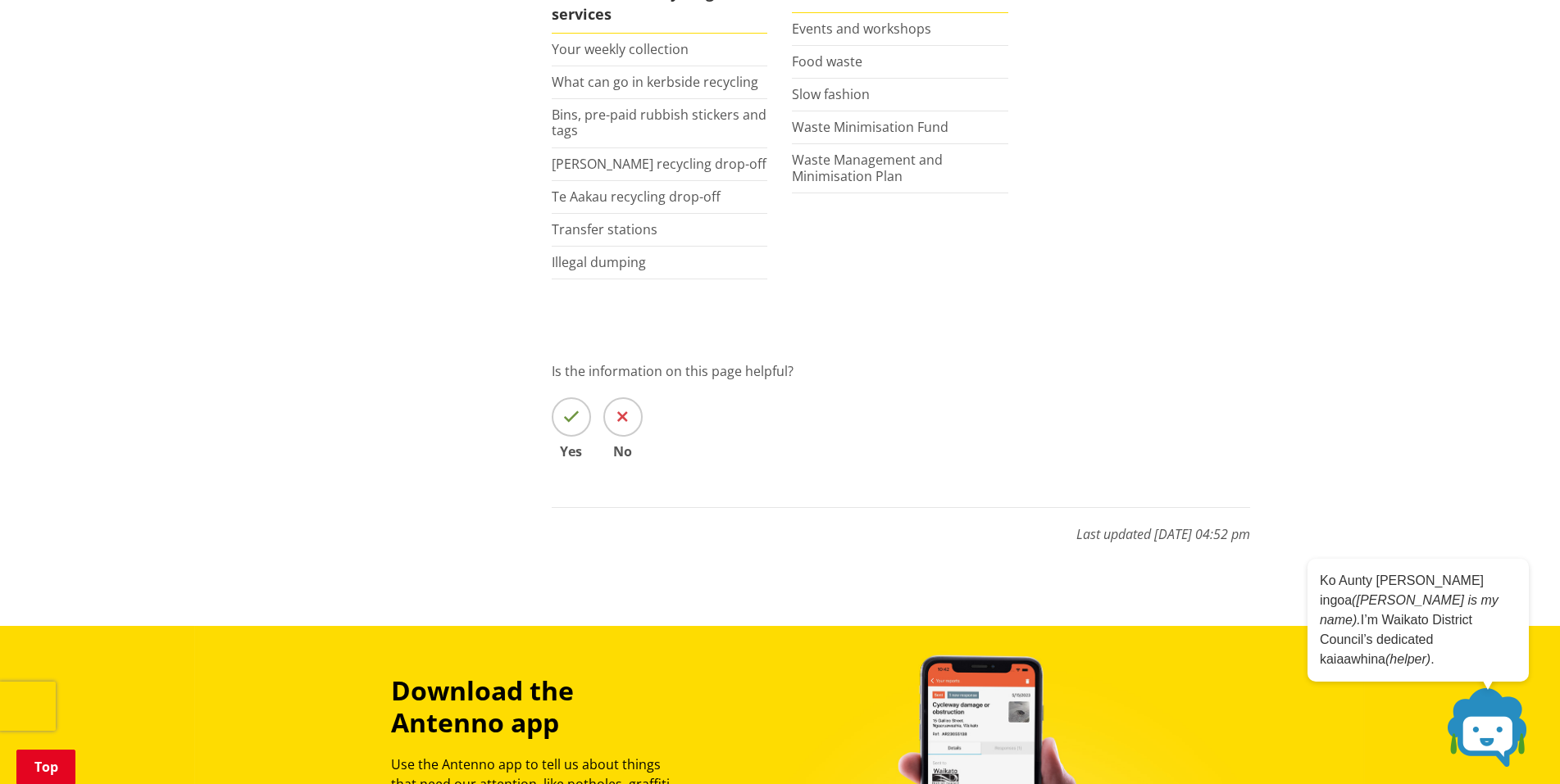
scroll to position [492, 0]
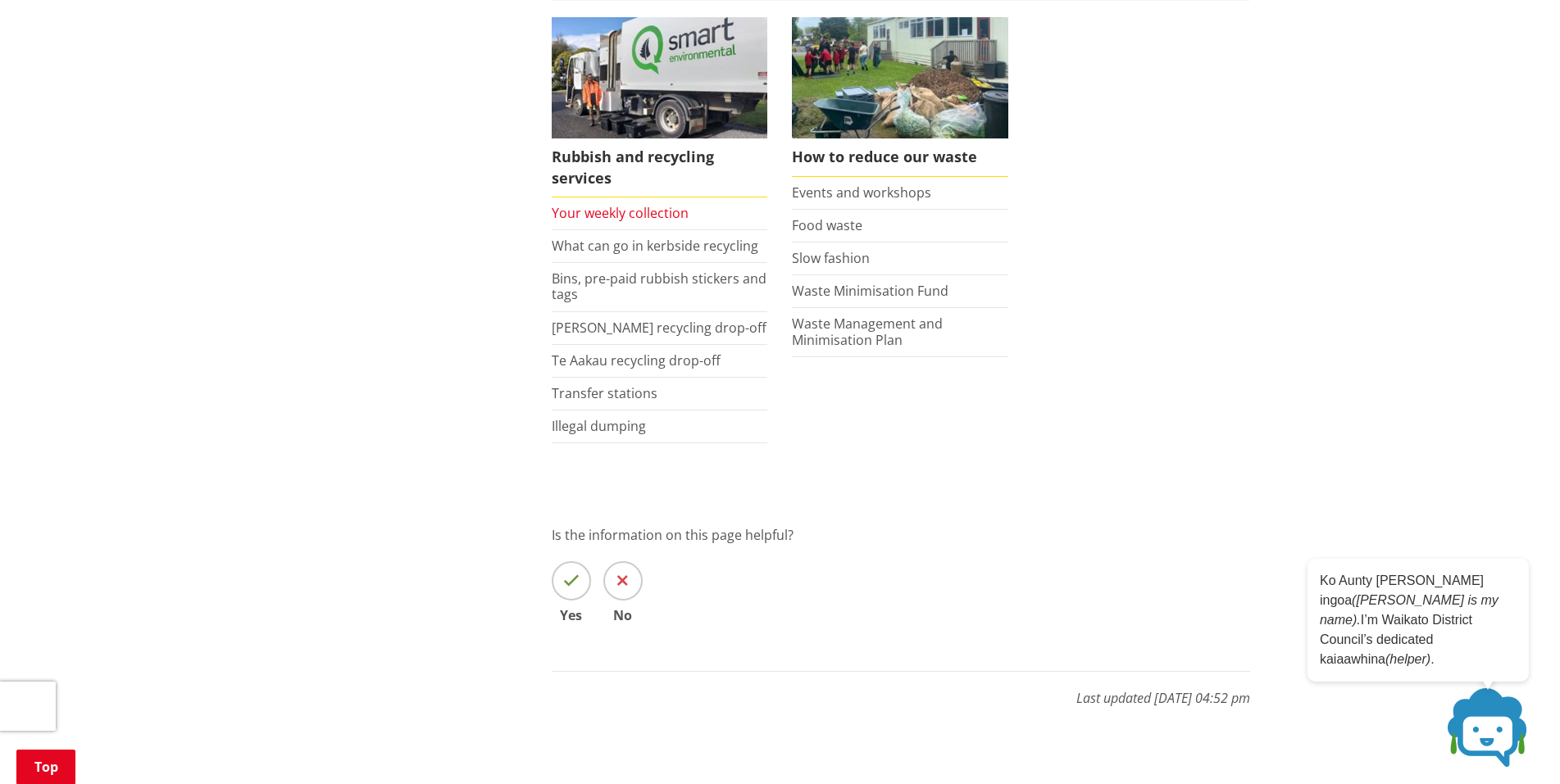
click at [649, 209] on link "Your weekly collection" at bounding box center [620, 213] width 137 height 18
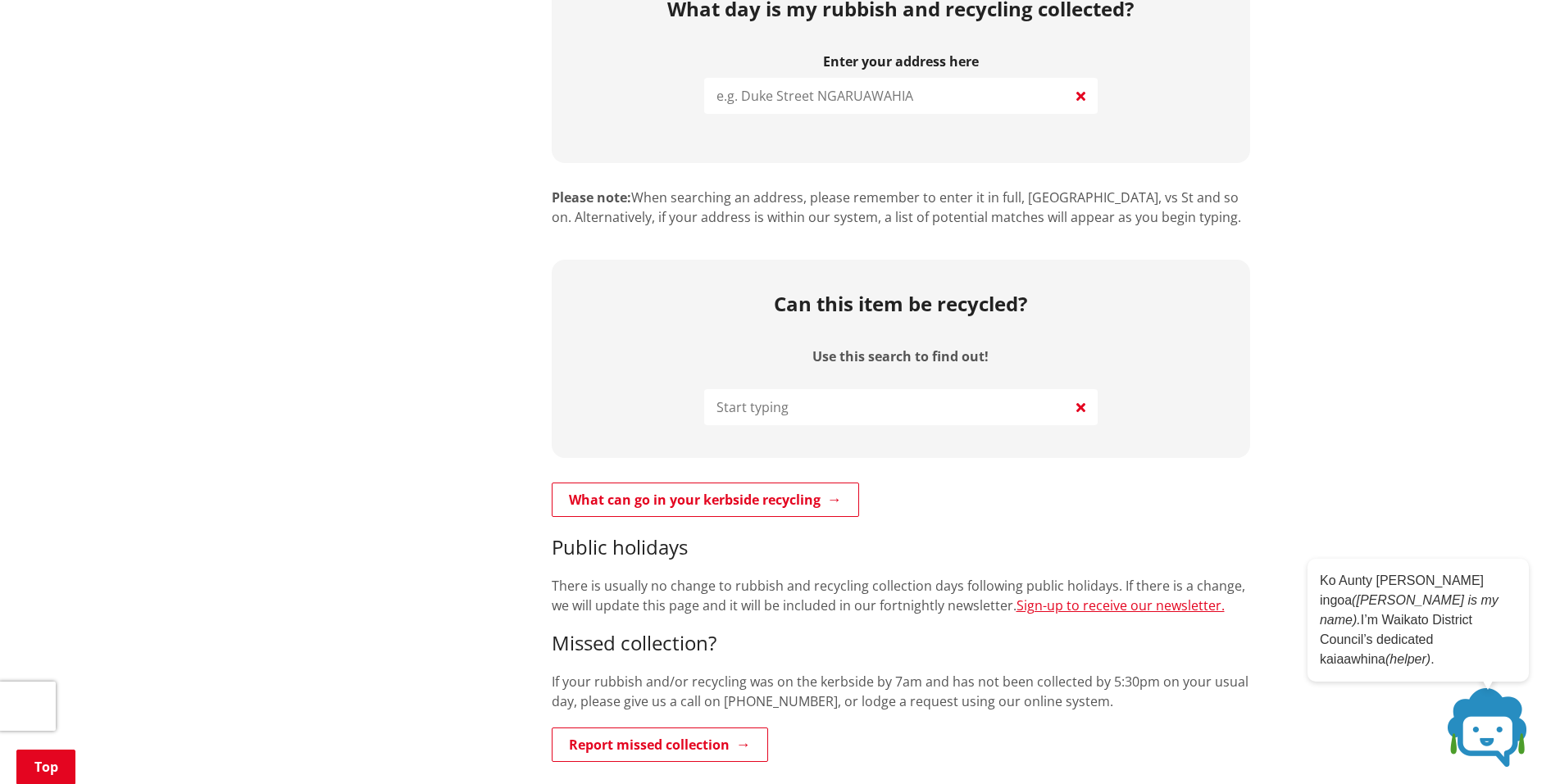
scroll to position [410, 0]
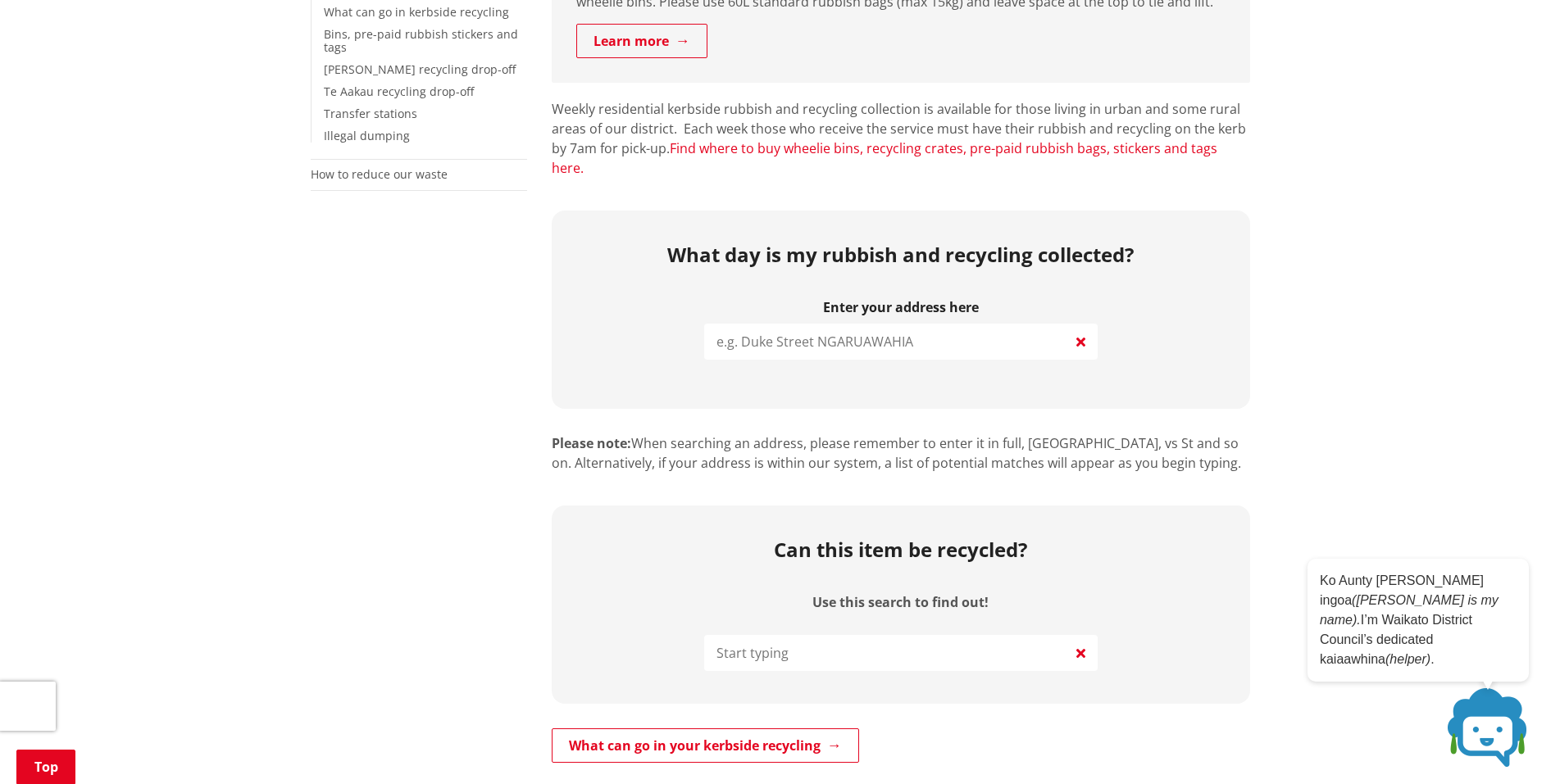
click at [803, 146] on link "Find where to buy wheelie bins, recycling crates, pre-paid rubbish bags, sticke…" at bounding box center [885, 158] width 666 height 38
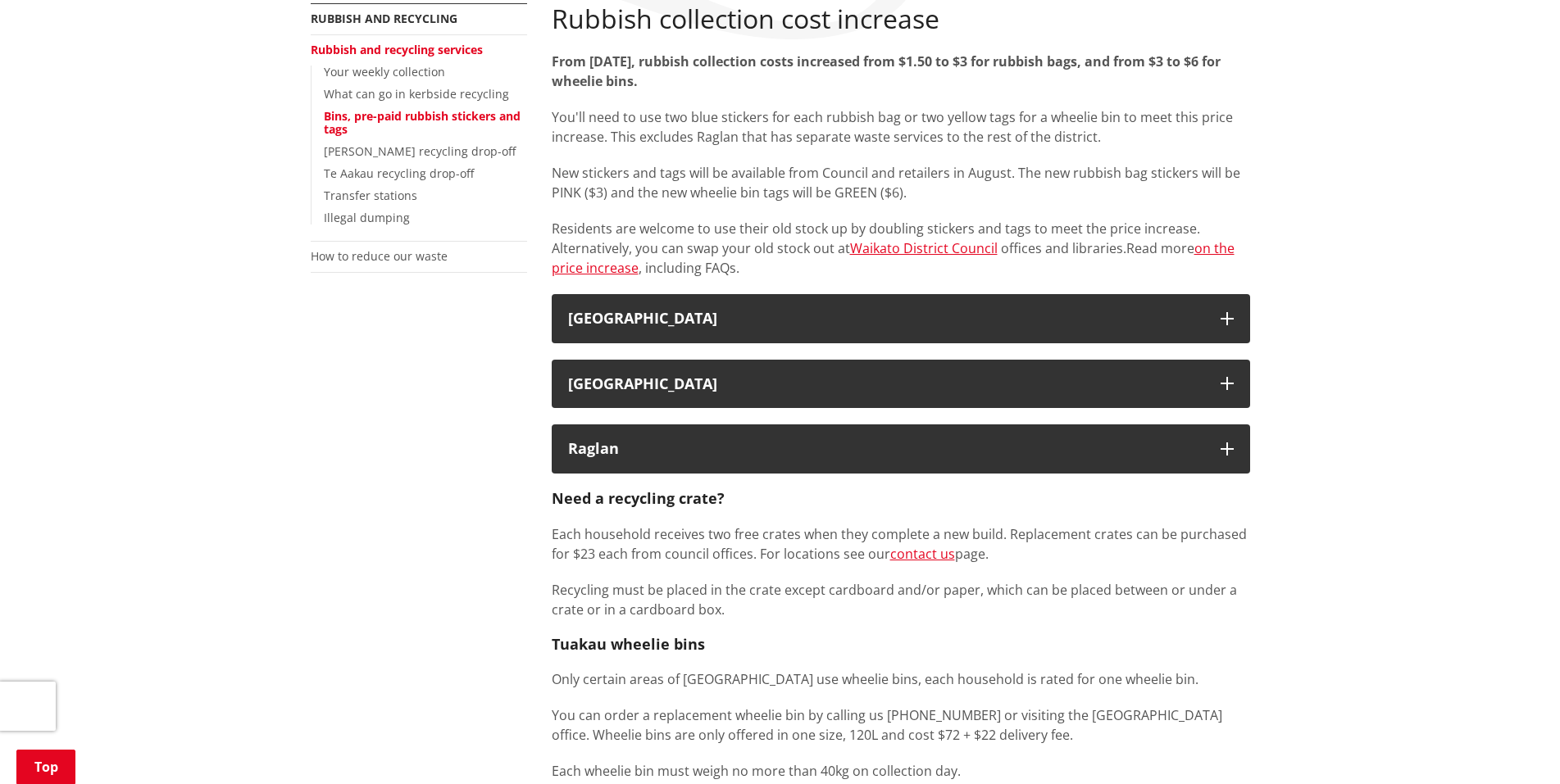
scroll to position [246, 0]
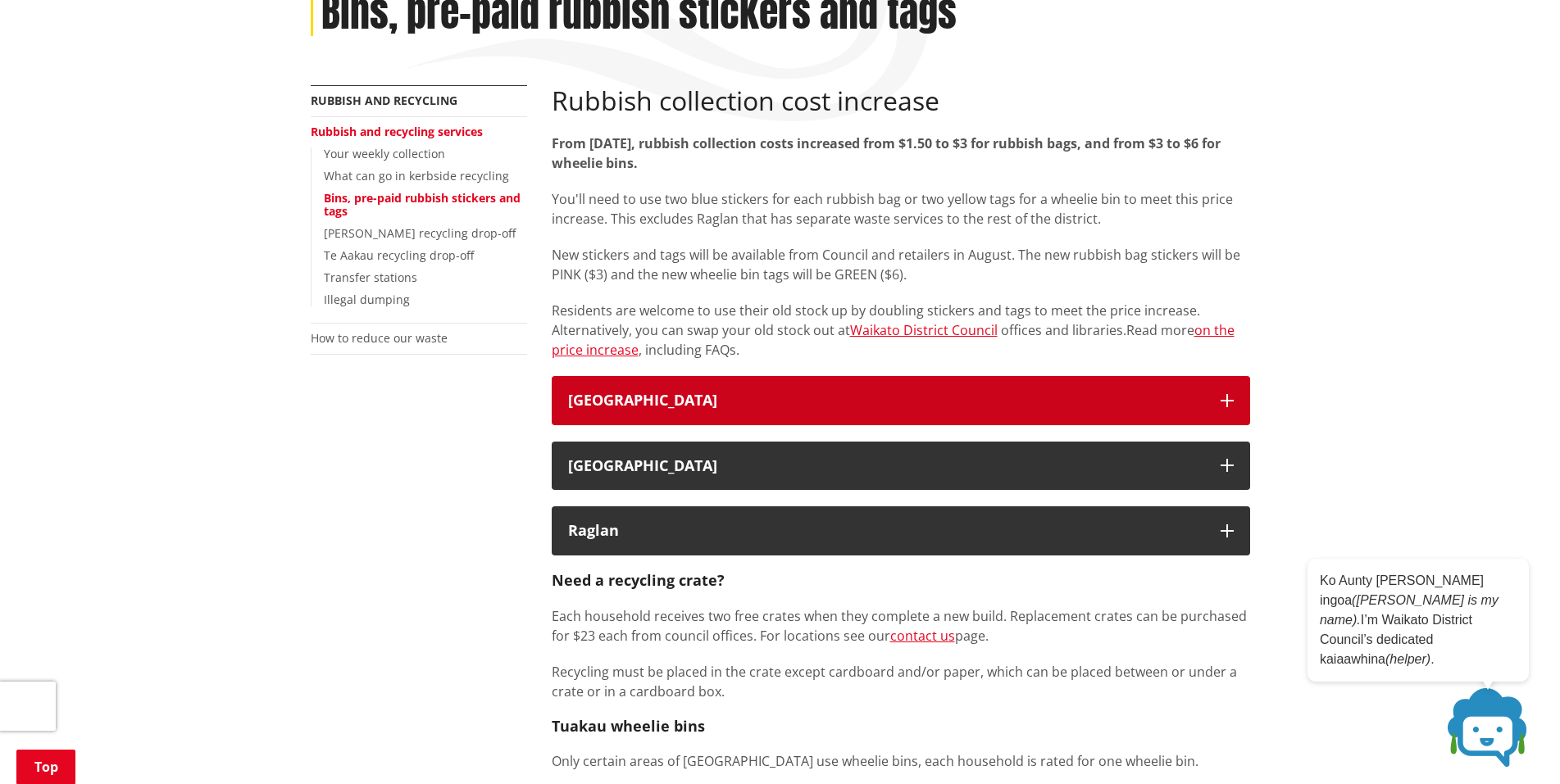
click at [1006, 402] on div "[GEOGRAPHIC_DATA]" at bounding box center [886, 401] width 636 height 17
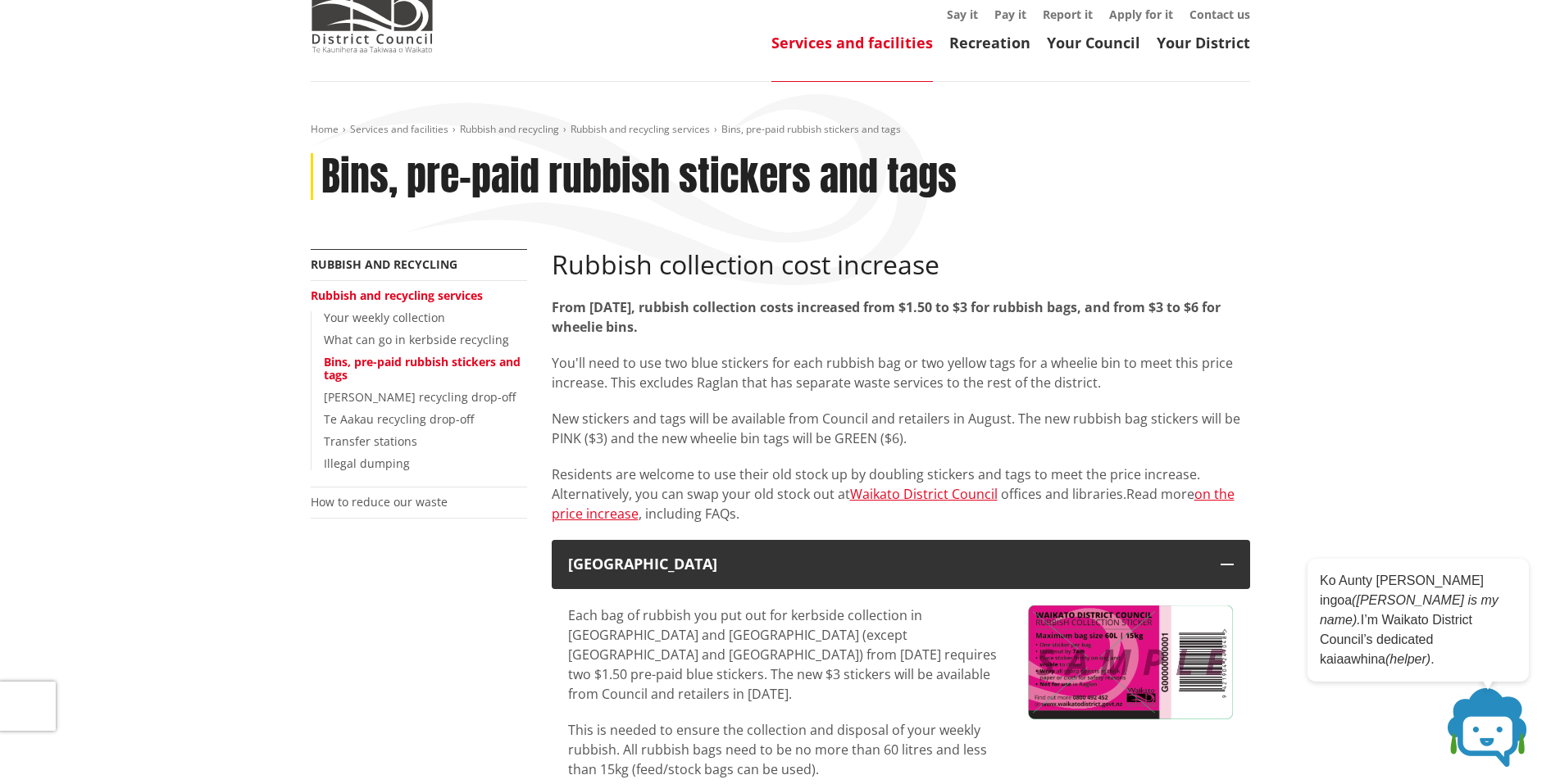
scroll to position [0, 0]
